Goal: Information Seeking & Learning: Learn about a topic

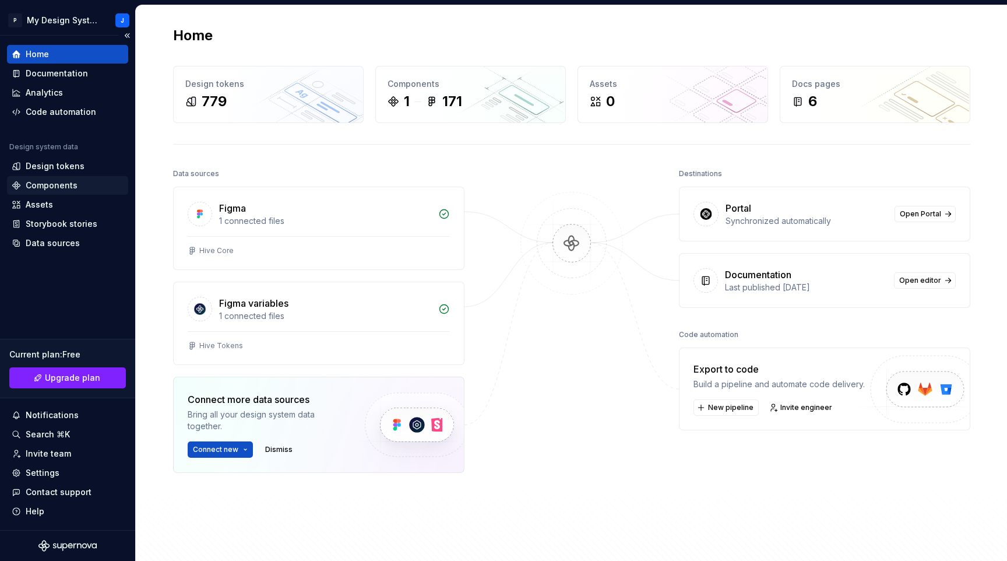
click at [80, 184] on div "Components" at bounding box center [68, 186] width 112 height 12
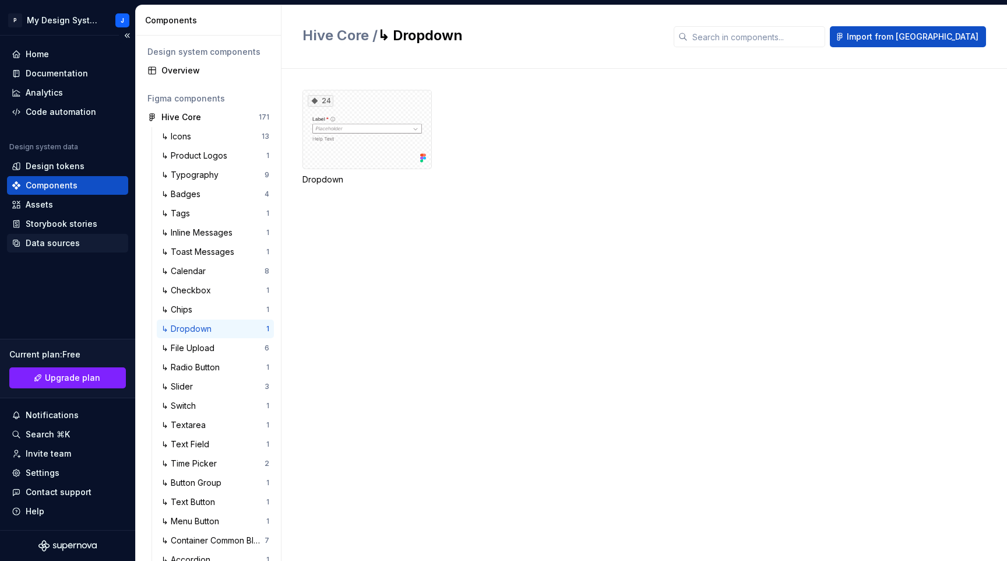
click at [65, 244] on div "Data sources" at bounding box center [53, 243] width 54 height 12
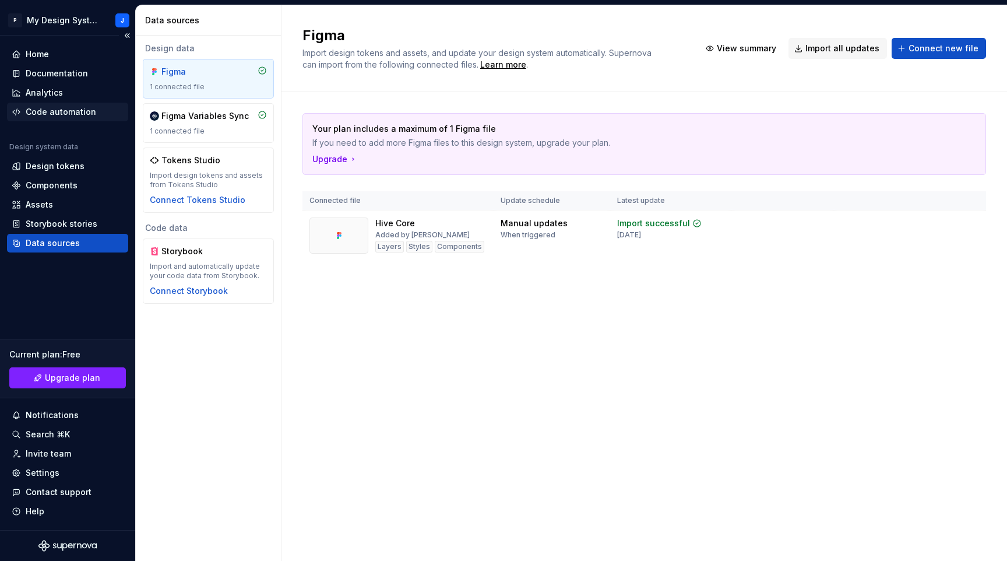
click at [69, 111] on div "Code automation" at bounding box center [61, 112] width 71 height 12
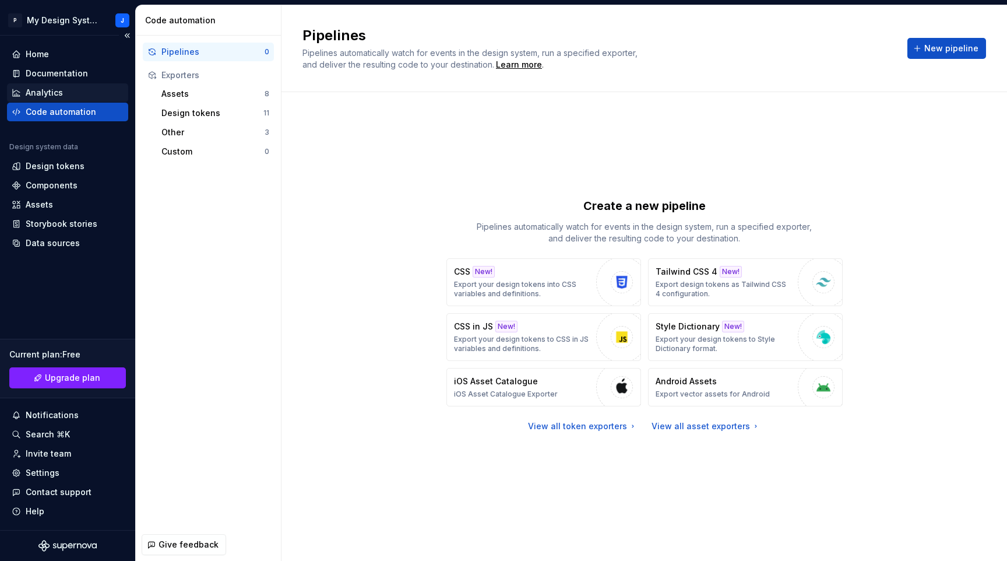
click at [74, 87] on div "Analytics" at bounding box center [68, 93] width 112 height 12
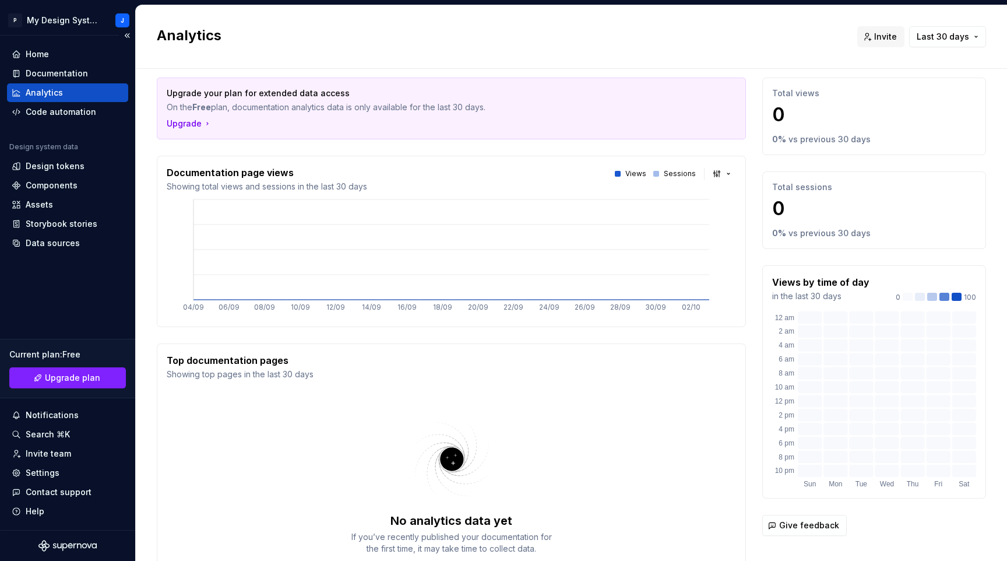
scroll to position [11, 0]
click at [73, 380] on span "Upgrade plan" at bounding box center [72, 378] width 55 height 12
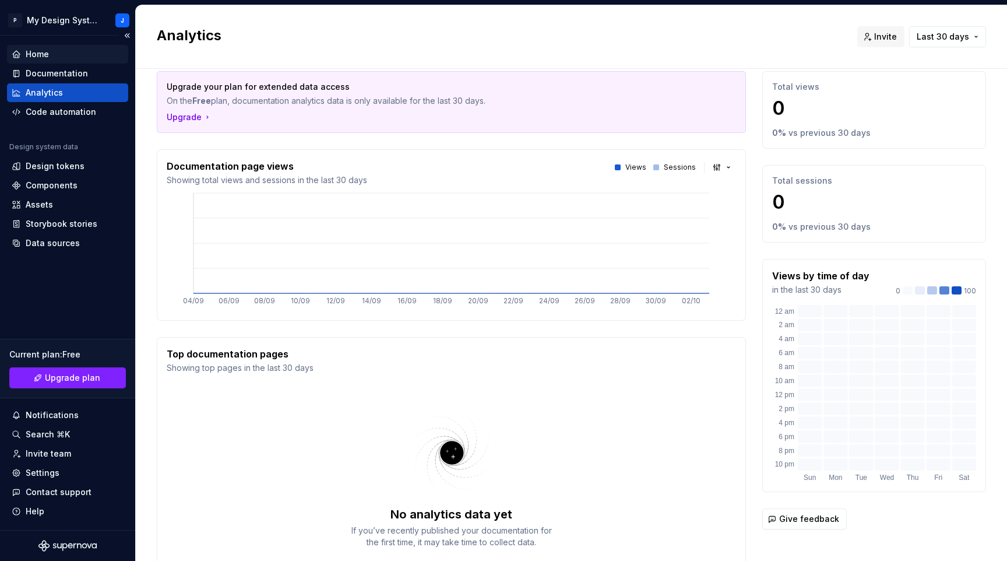
click at [26, 53] on div "Home" at bounding box center [37, 54] width 23 height 12
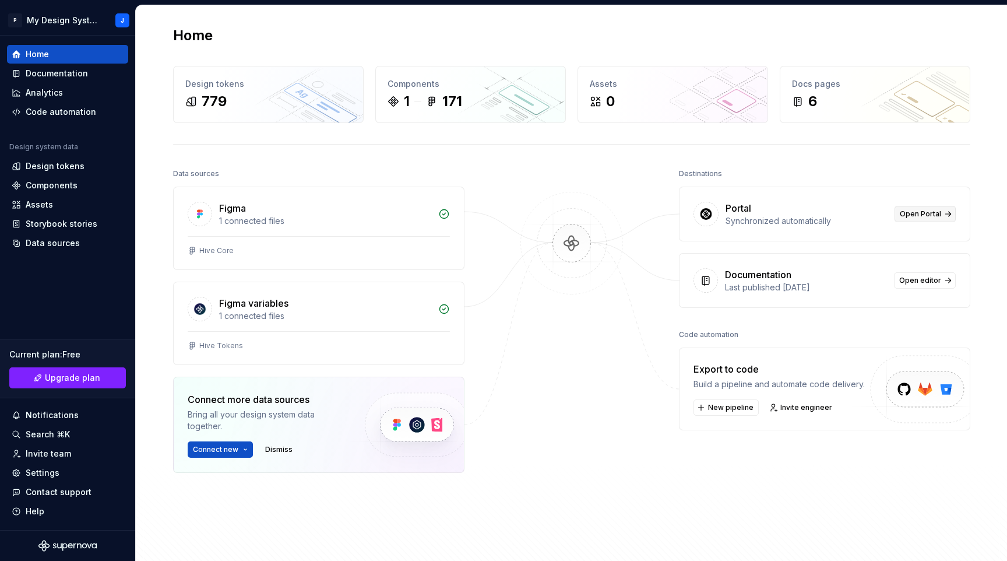
click at [935, 215] on span "Open Portal" at bounding box center [920, 213] width 41 height 9
click at [62, 188] on div "Components" at bounding box center [52, 186] width 52 height 12
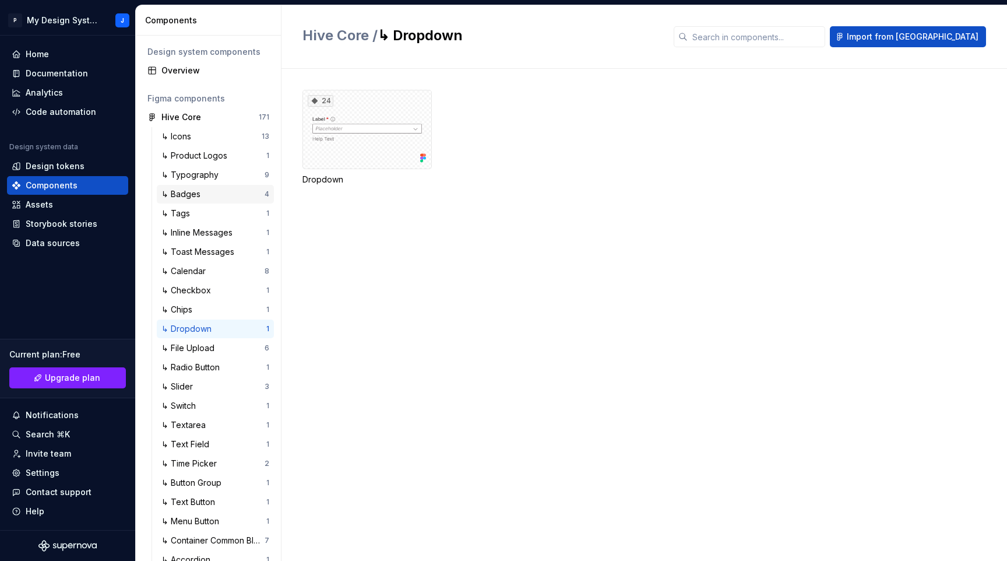
click at [234, 185] on div "↳ Badges 4" at bounding box center [215, 194] width 117 height 19
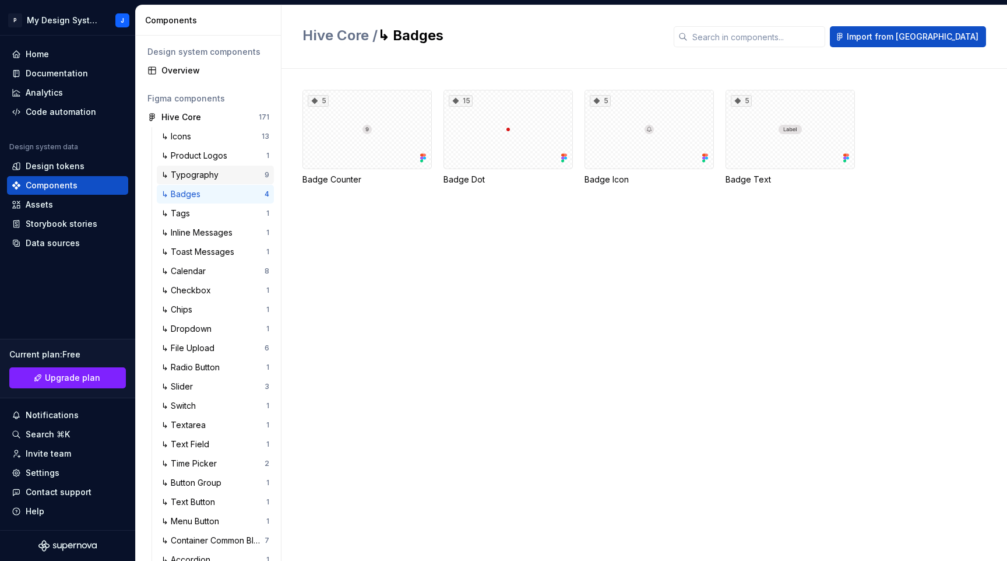
click at [236, 176] on div "↳ Typography" at bounding box center [212, 175] width 103 height 12
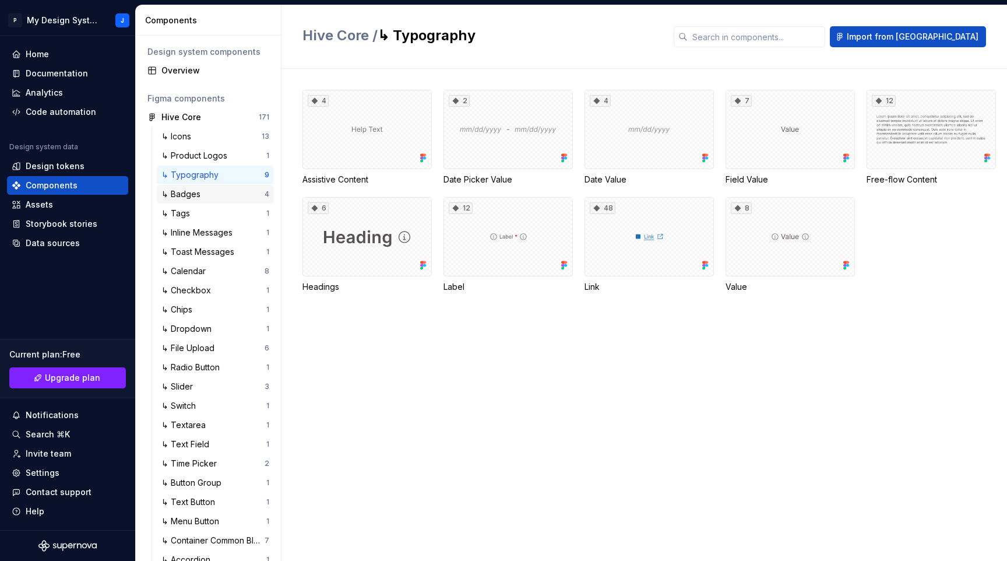
click at [227, 189] on div "↳ Badges" at bounding box center [212, 194] width 103 height 12
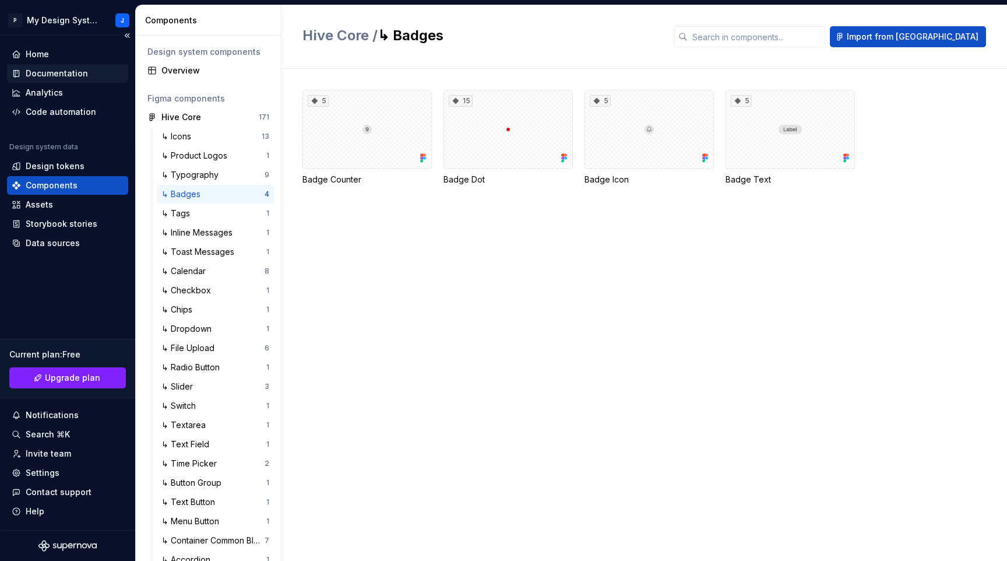
click at [58, 76] on div "Documentation" at bounding box center [57, 74] width 62 height 12
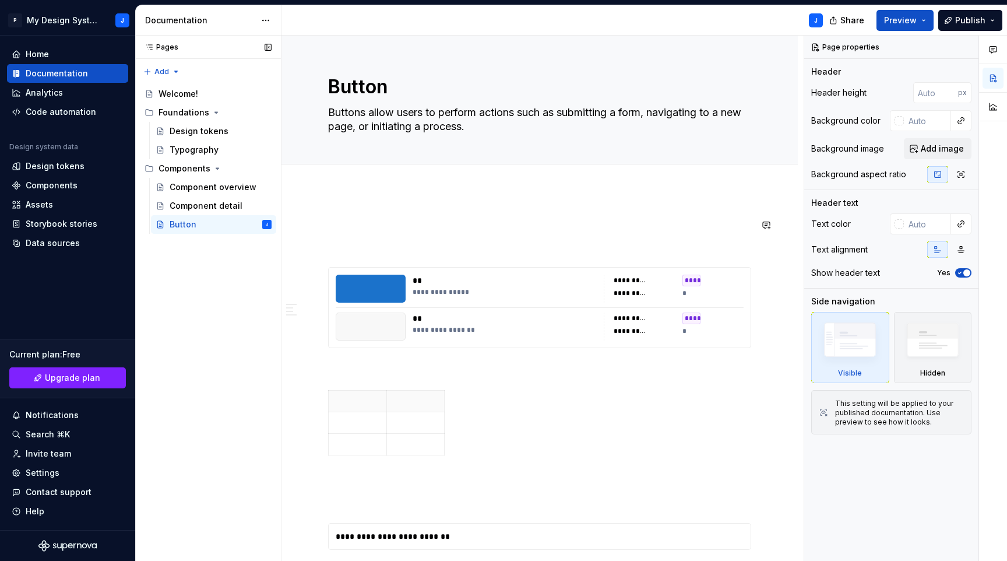
type textarea "*"
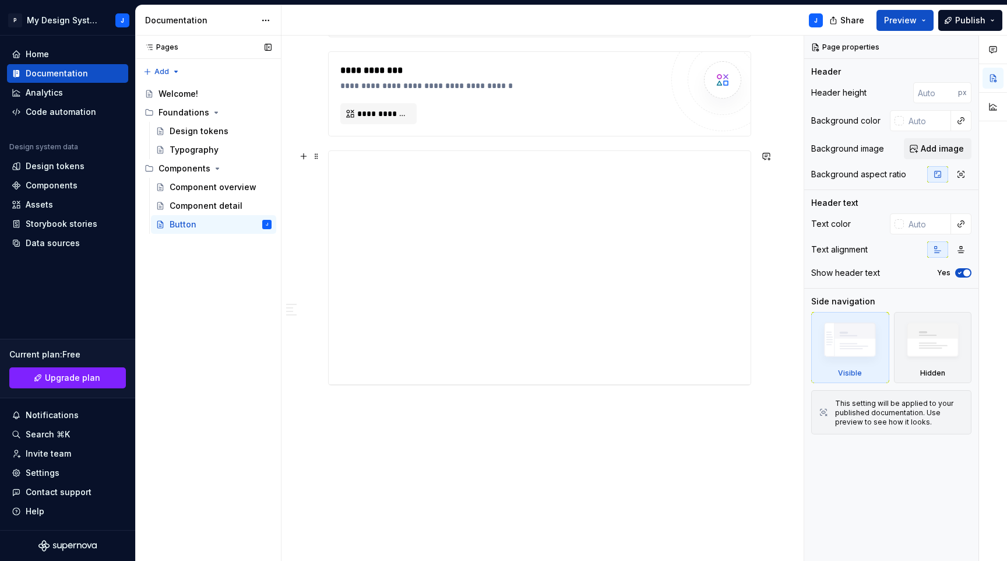
scroll to position [2009, 0]
